Goal: Transaction & Acquisition: Subscribe to service/newsletter

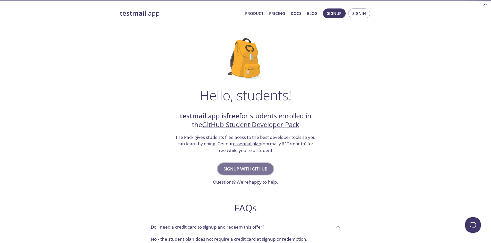
click at [237, 167] on span "Signup with GitHub" at bounding box center [245, 169] width 44 height 7
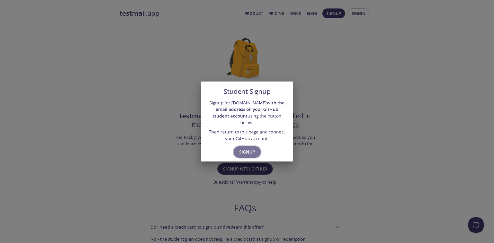
click at [255, 152] on button "Signup" at bounding box center [247, 152] width 27 height 11
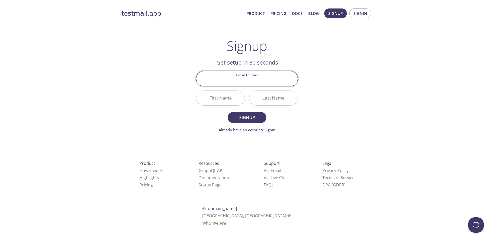
click at [252, 83] on input "Email Address" at bounding box center [246, 78] width 101 height 15
type input "jariwalas.co@gmail.com"
click at [231, 98] on input "First Name" at bounding box center [220, 98] width 48 height 15
click at [233, 102] on input "First Name" at bounding box center [220, 98] width 48 height 15
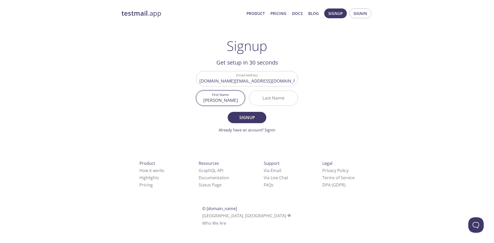
type input "Jaydev"
type input "Jariwala"
click at [228, 112] on button "Signup" at bounding box center [247, 117] width 39 height 11
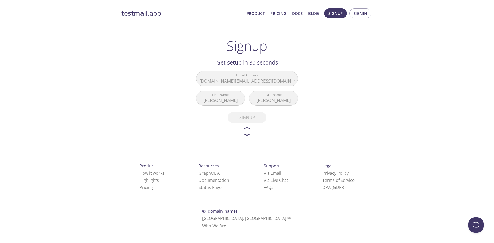
click at [184, 50] on div "testmail .app Product Pricing Docs Blog Signup Signin Signup Get setup in 30 se…" at bounding box center [247, 124] width 264 height 239
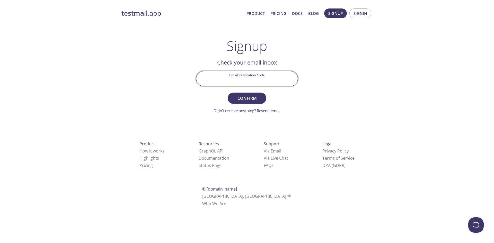
click at [238, 85] on input "Email Verification Code" at bounding box center [246, 78] width 101 height 15
type input "PGLW4QP"
click at [228, 93] on button "Confirm" at bounding box center [247, 98] width 39 height 11
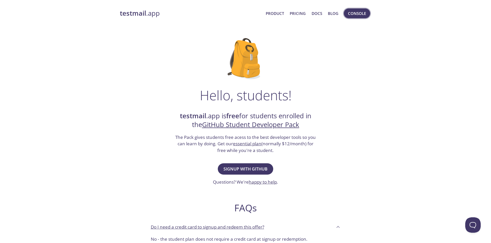
click at [353, 14] on span "Console" at bounding box center [357, 13] width 18 height 7
